Goal: Information Seeking & Learning: Understand process/instructions

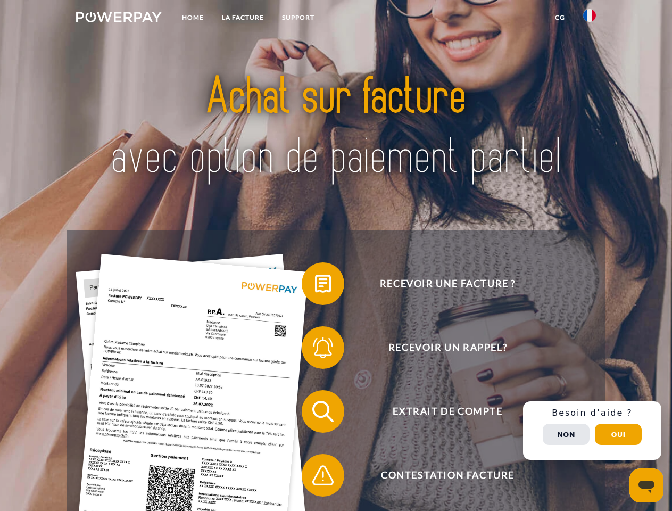
click at [119, 19] on img at bounding box center [119, 17] width 86 height 11
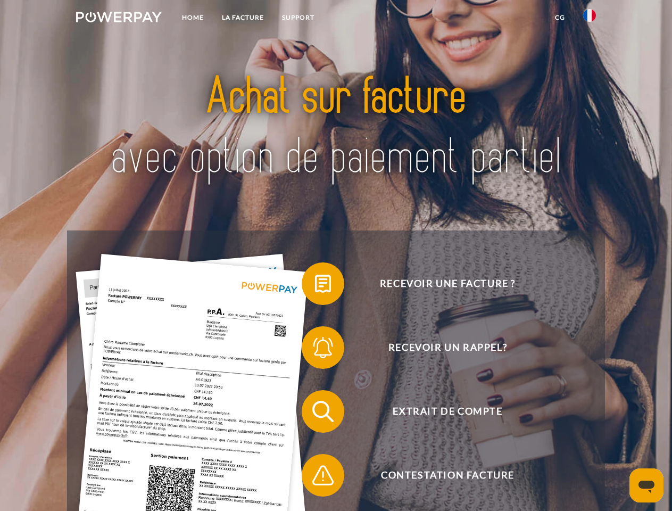
click at [590, 19] on img at bounding box center [589, 15] width 13 height 13
click at [560, 18] on link "CG" at bounding box center [560, 17] width 28 height 19
click at [315, 286] on span at bounding box center [307, 283] width 53 height 53
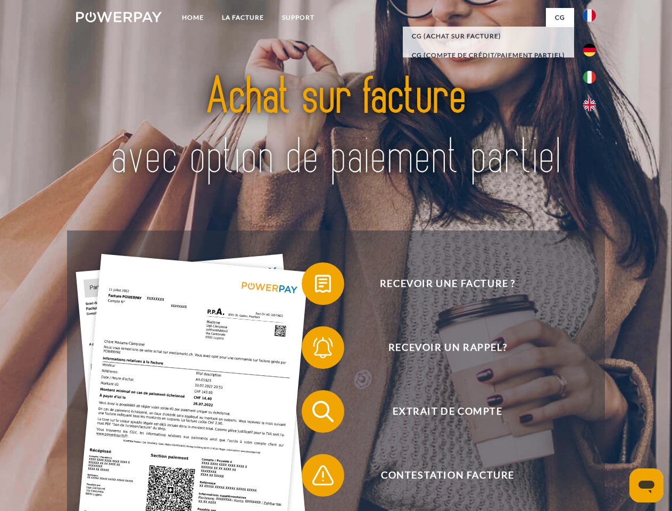
click at [315, 350] on span at bounding box center [307, 347] width 53 height 53
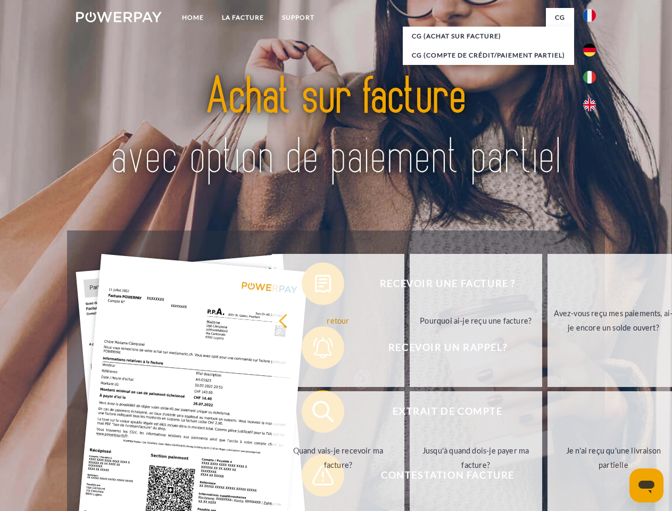
click at [410, 414] on link "Jusqu'à quand dois-je payer ma facture?" at bounding box center [476, 457] width 133 height 133
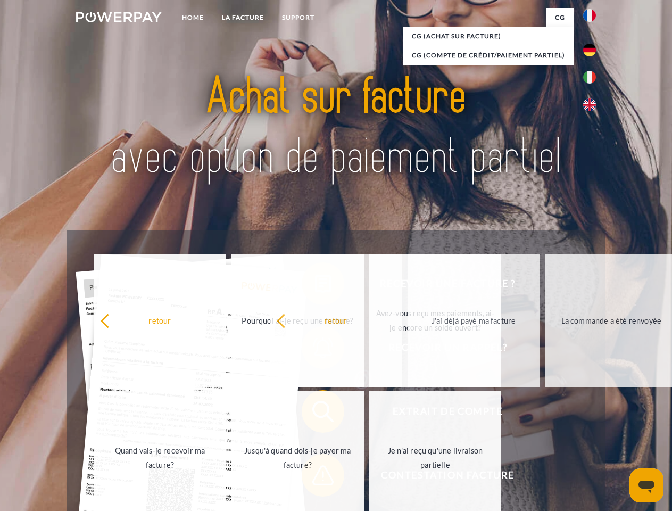
click at [315, 477] on span at bounding box center [307, 475] width 53 height 53
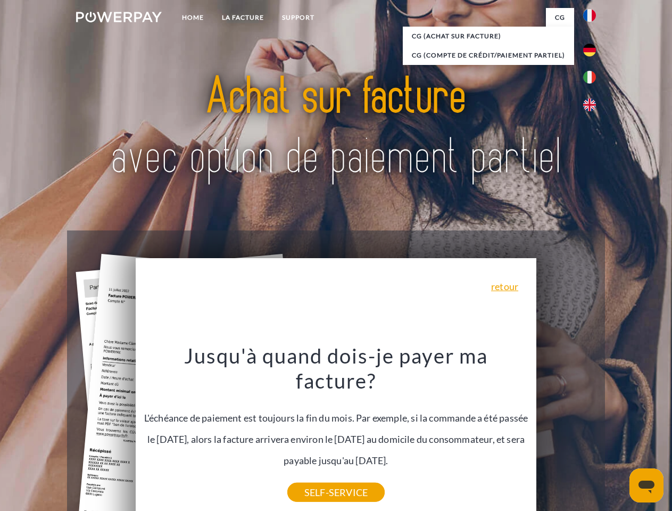
click at [592, 431] on div "Recevoir une facture ? Recevoir un rappel? Extrait de compte retour" at bounding box center [336, 443] width 538 height 426
click at [566, 433] on span "Extrait de compte" at bounding box center [447, 411] width 261 height 43
click at [619, 434] on header "Home LA FACTURE Support" at bounding box center [336, 367] width 672 height 735
